Goal: Task Accomplishment & Management: Manage account settings

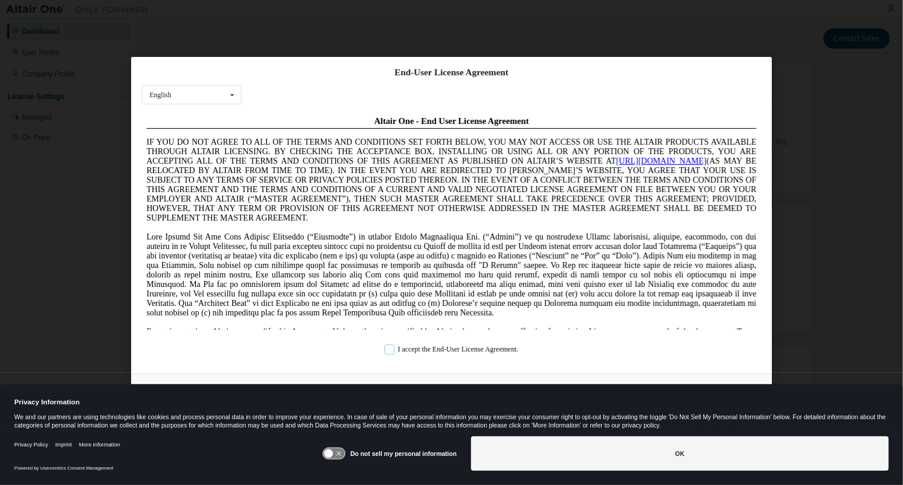
click at [387, 350] on label "I accept the End-User License Agreement." at bounding box center [452, 350] width 134 height 10
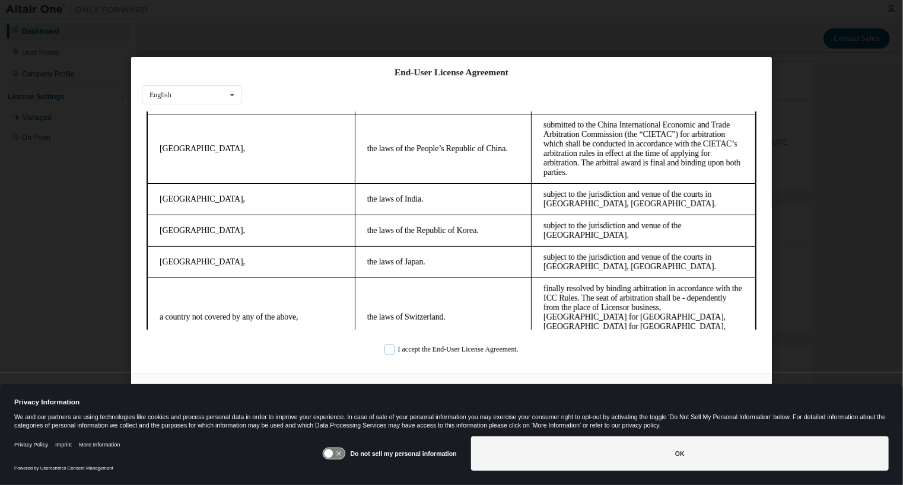
scroll to position [3308, 0]
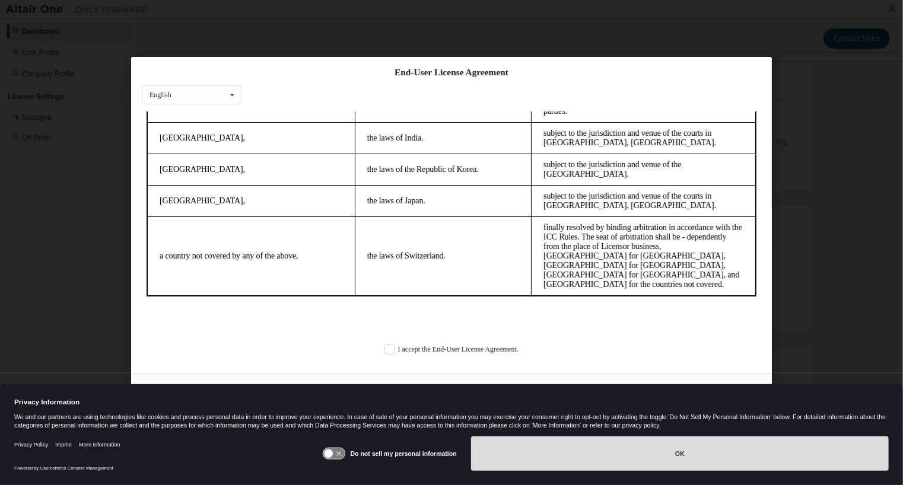
click at [679, 452] on button "OK" at bounding box center [680, 454] width 418 height 34
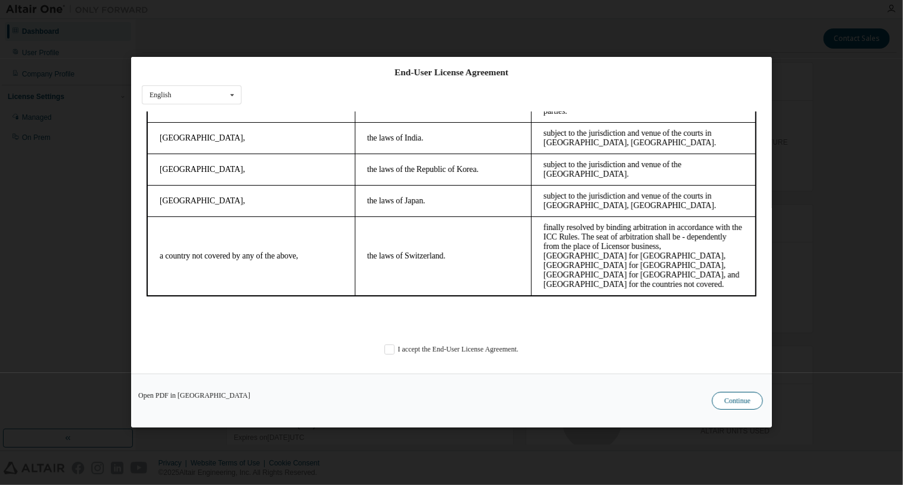
click at [726, 402] on button "Continue" at bounding box center [737, 402] width 51 height 18
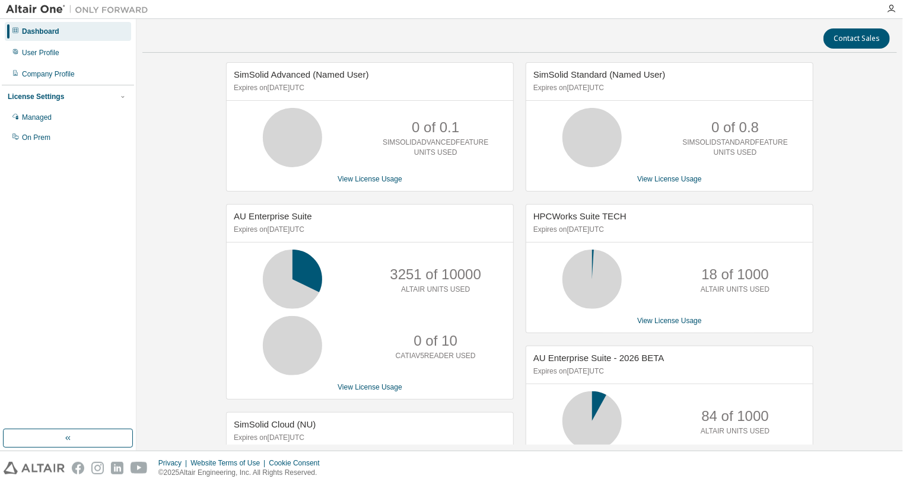
click at [200, 246] on div "SimSolid Advanced (Named User) Expires on August 31, 2025 UTC 0 of 0.1 SIMSOLID…" at bounding box center [519, 374] width 755 height 625
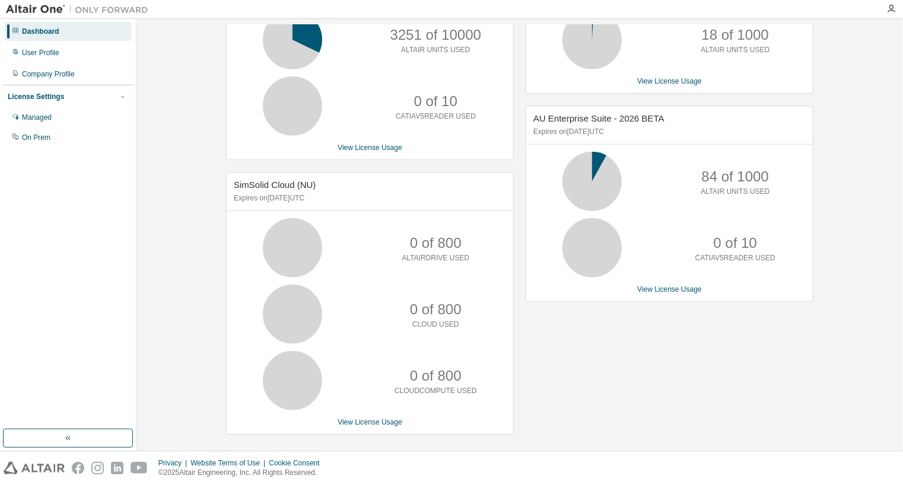
scroll to position [0, 0]
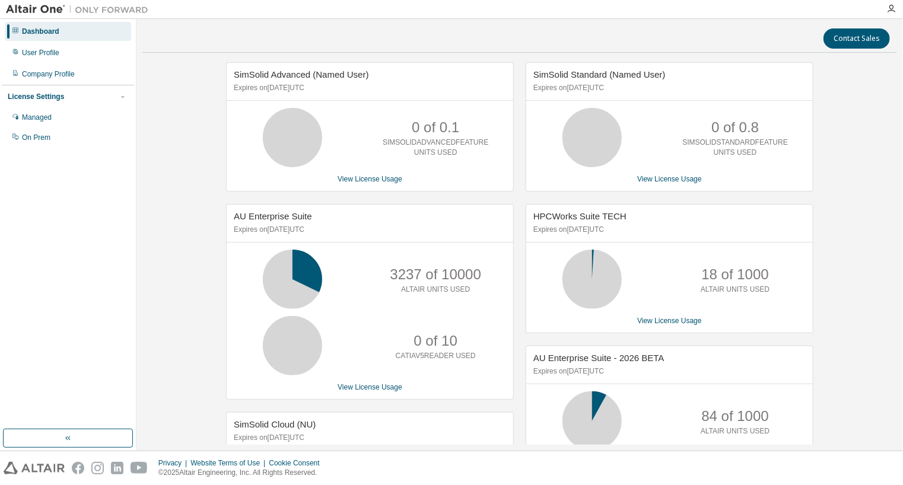
click at [825, 223] on div "SimSolid Advanced (Named User) Expires on [DATE] UTC 0 of 0.1 SIMSOLIDADVANCEDF…" at bounding box center [519, 374] width 755 height 625
click at [28, 116] on div "Managed" at bounding box center [37, 117] width 30 height 9
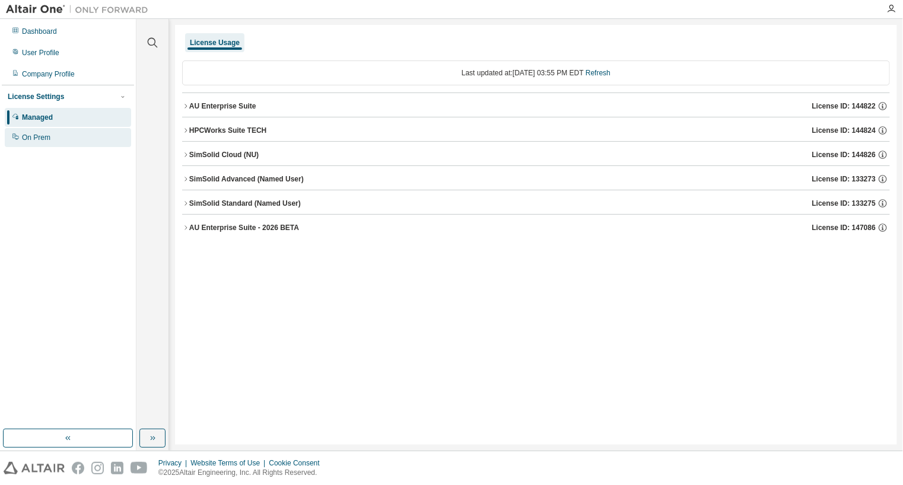
click at [36, 136] on div "On Prem" at bounding box center [36, 137] width 28 height 9
